Goal: Navigation & Orientation: Find specific page/section

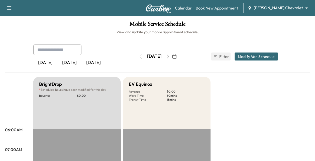
click at [192, 8] on link "Calendar" at bounding box center [183, 8] width 17 height 6
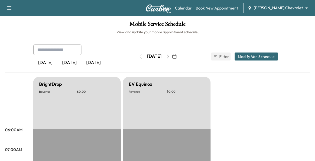
click at [170, 55] on icon "button" at bounding box center [168, 57] width 4 height 4
click at [170, 57] on icon "button" at bounding box center [168, 57] width 4 height 4
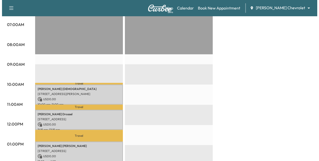
scroll to position [158, 0]
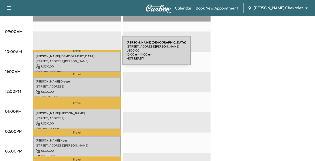
click at [84, 54] on p "[PERSON_NAME] [DEMOGRAPHIC_DATA]" at bounding box center [77, 56] width 83 height 4
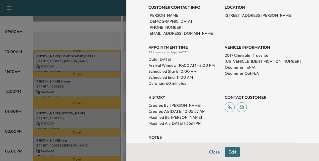
scroll to position [154, 0]
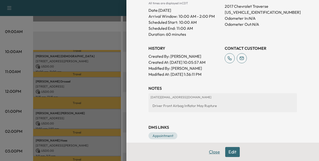
click at [208, 150] on button "Close" at bounding box center [214, 152] width 18 height 10
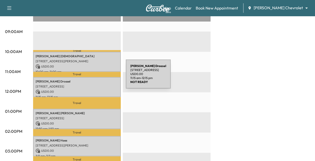
click at [88, 77] on div "[PERSON_NAME] [STREET_ADDRESS] USD 0.00 11:15 am - 12:15 pm" at bounding box center [77, 87] width 88 height 20
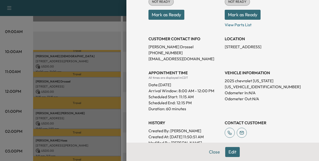
scroll to position [73, 0]
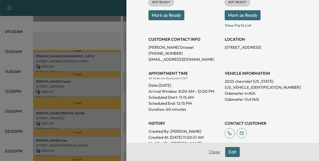
click at [208, 153] on button "Close" at bounding box center [214, 152] width 18 height 10
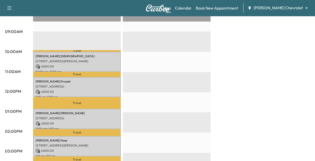
click at [64, 106] on p "Travel" at bounding box center [77, 103] width 88 height 12
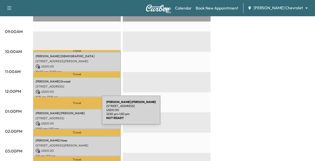
click at [64, 113] on p "[PERSON_NAME]" at bounding box center [77, 114] width 83 height 4
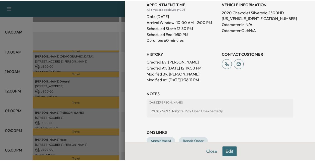
scroll to position [137, 0]
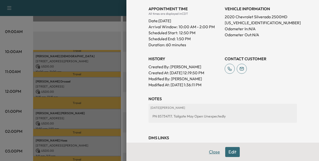
click at [212, 151] on button "Close" at bounding box center [214, 152] width 18 height 10
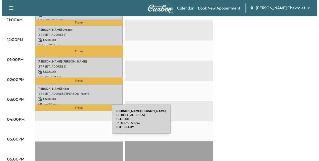
scroll to position [213, 0]
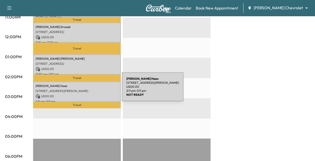
click at [84, 90] on p "[STREET_ADDRESS][PERSON_NAME]" at bounding box center [77, 91] width 83 height 4
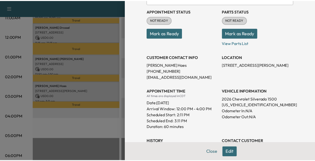
scroll to position [50, 0]
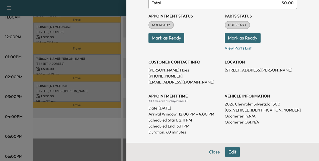
click at [211, 152] on button "Close" at bounding box center [214, 152] width 18 height 10
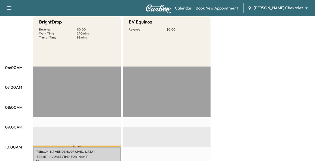
scroll to position [0, 0]
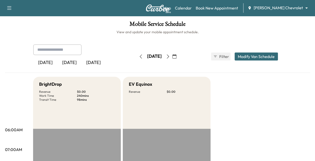
click at [170, 55] on icon "button" at bounding box center [168, 57] width 4 height 4
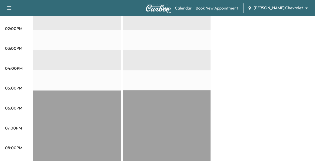
scroll to position [264, 0]
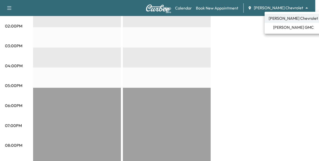
click at [284, 25] on span "[PERSON_NAME] GMC" at bounding box center [293, 27] width 41 height 6
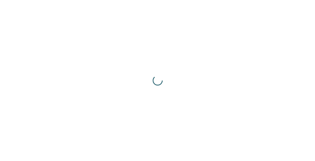
scroll to position [0, 0]
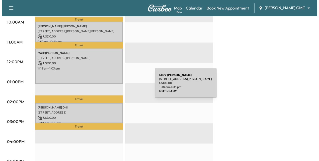
scroll to position [159, 0]
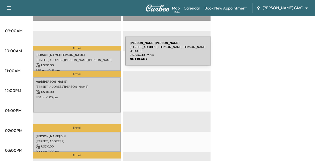
click at [88, 54] on p "[PERSON_NAME]" at bounding box center [77, 55] width 83 height 4
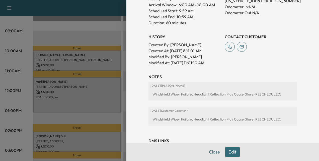
scroll to position [159, 0]
click at [208, 150] on button "Close" at bounding box center [214, 152] width 18 height 10
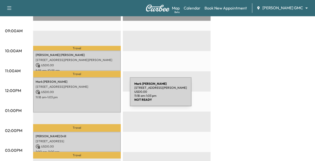
click at [92, 95] on p "11:18 am - 1:03 pm" at bounding box center [77, 97] width 83 height 4
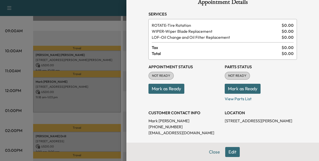
scroll to position [11, 0]
click at [211, 151] on button "Close" at bounding box center [214, 152] width 18 height 10
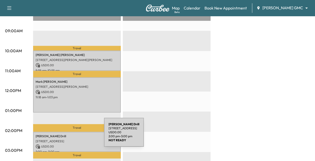
click at [66, 136] on p "[PERSON_NAME]" at bounding box center [77, 137] width 83 height 4
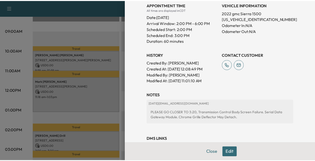
scroll to position [141, 0]
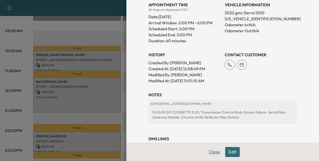
click at [205, 151] on button "Close" at bounding box center [214, 152] width 18 height 10
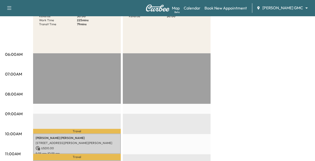
scroll to position [0, 0]
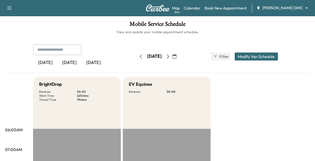
click at [169, 55] on icon "button" at bounding box center [168, 57] width 2 height 4
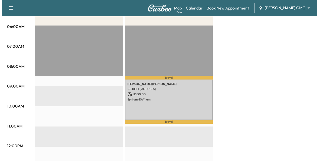
scroll to position [104, 0]
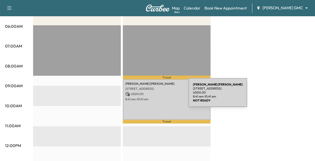
click at [151, 96] on div "[PERSON_NAME] [STREET_ADDRESS] USD 0.00 8:41 am - 10:41 am" at bounding box center [167, 99] width 88 height 41
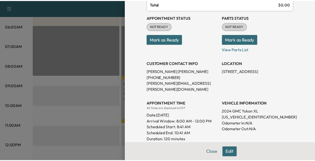
scroll to position [69, 0]
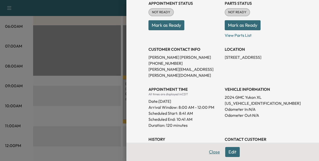
click at [210, 153] on button "Close" at bounding box center [214, 152] width 18 height 10
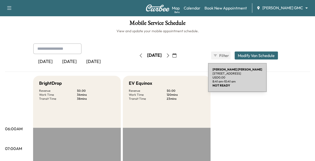
scroll to position [0, 0]
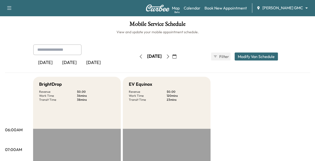
click at [273, 11] on div "[PERSON_NAME] GMC ******** ​" at bounding box center [283, 8] width 55 height 6
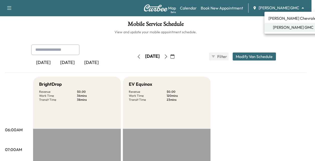
click at [274, 10] on body "Support Log Out Map Beta Calendar Book New Appointment [PERSON_NAME] GMC ******…" at bounding box center [157, 80] width 315 height 161
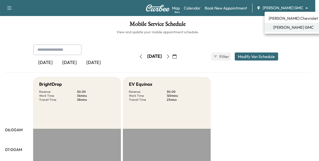
click at [276, 19] on span "[PERSON_NAME] Chevrolet" at bounding box center [292, 18] width 49 height 6
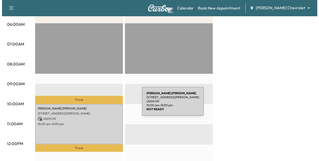
scroll to position [105, 0]
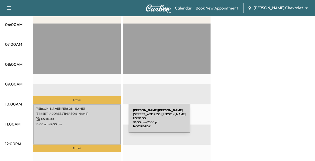
click at [90, 123] on p "10:00 am - 12:00 pm" at bounding box center [77, 125] width 83 height 4
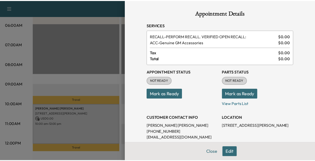
scroll to position [75, 0]
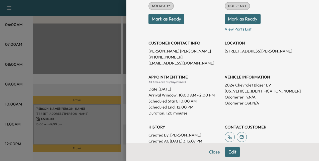
click at [212, 153] on button "Close" at bounding box center [214, 152] width 18 height 10
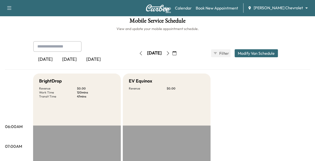
scroll to position [0, 0]
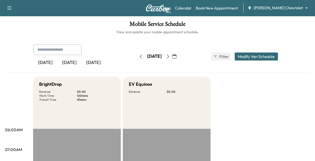
click at [172, 54] on button "button" at bounding box center [168, 57] width 9 height 8
click at [139, 57] on icon "button" at bounding box center [141, 57] width 4 height 4
click at [192, 8] on link "Calendar" at bounding box center [183, 8] width 17 height 6
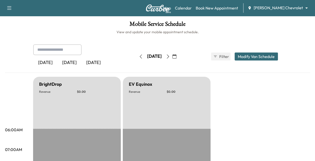
click at [137, 60] on button "button" at bounding box center [141, 57] width 9 height 8
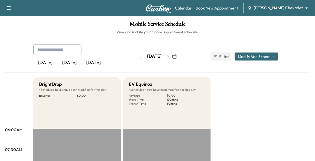
click at [170, 57] on icon "button" at bounding box center [168, 57] width 4 height 4
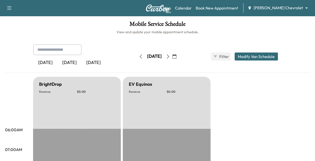
click at [170, 56] on icon "button" at bounding box center [168, 57] width 4 height 4
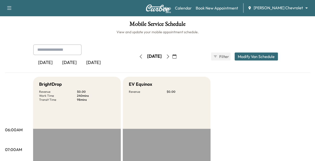
click at [170, 56] on icon "button" at bounding box center [168, 57] width 4 height 4
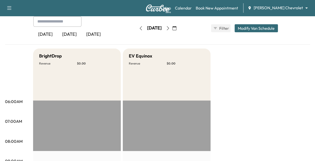
click at [137, 27] on button "button" at bounding box center [141, 28] width 9 height 8
